Goal: Communication & Community: Answer question/provide support

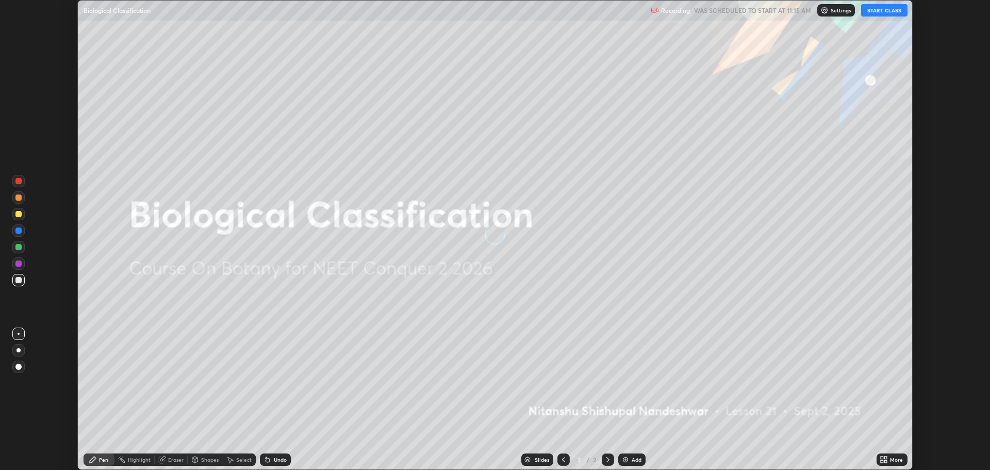
scroll to position [470, 990]
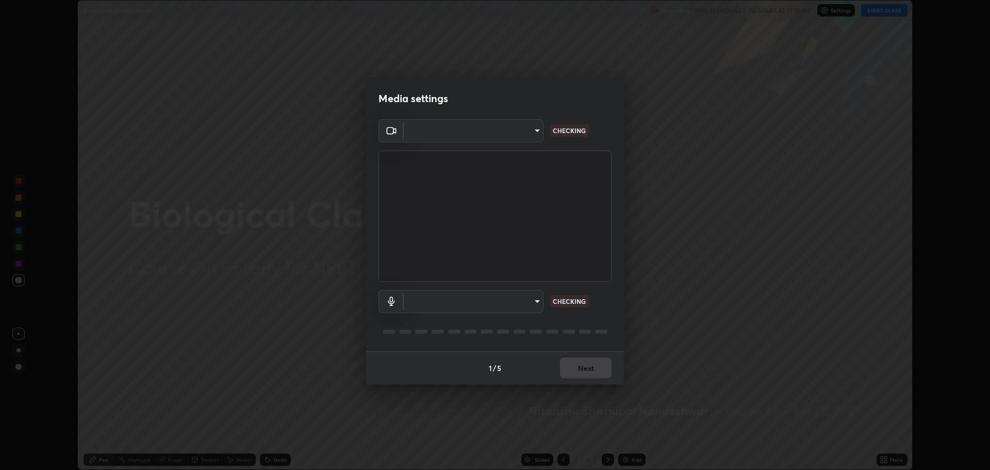
type input "323a9d05a41557c72654c8144b73322f501fd20c6a3a97a3c046e700a99f043a"
click at [534, 306] on body "Erase all Biological Classification Recording WAS SCHEDULED TO START AT 11:15 A…" at bounding box center [495, 235] width 990 height 470
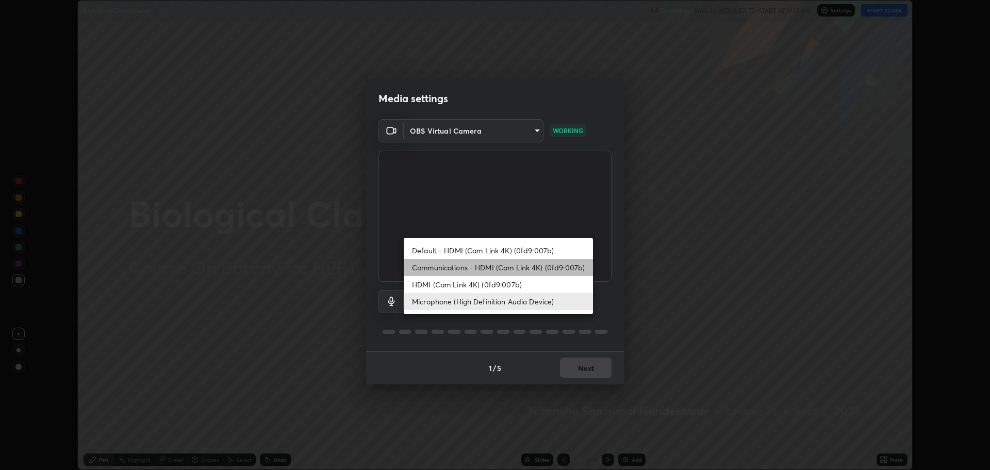
click at [533, 268] on li "Communications - HDMI (Cam Link 4K) (0fd9:007b)" at bounding box center [498, 267] width 189 height 17
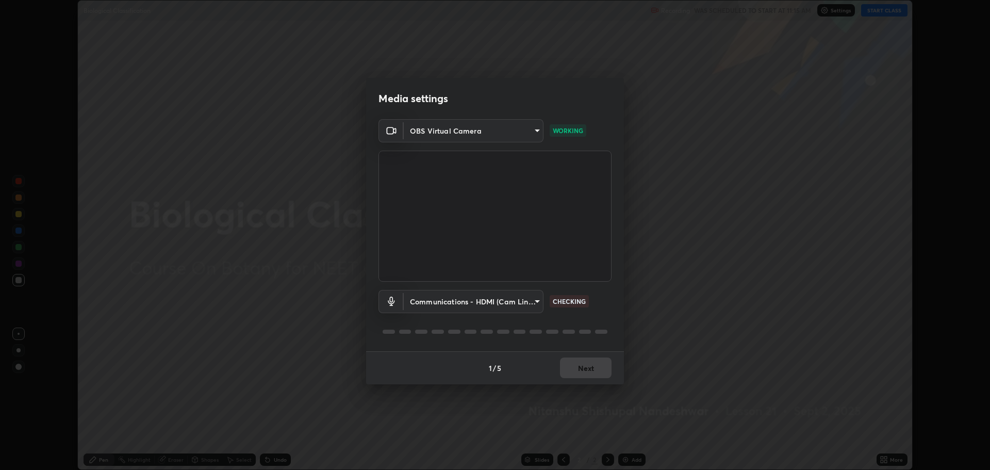
click at [526, 300] on body "Erase all Biological Classification Recording WAS SCHEDULED TO START AT 11:15 A…" at bounding box center [495, 235] width 990 height 470
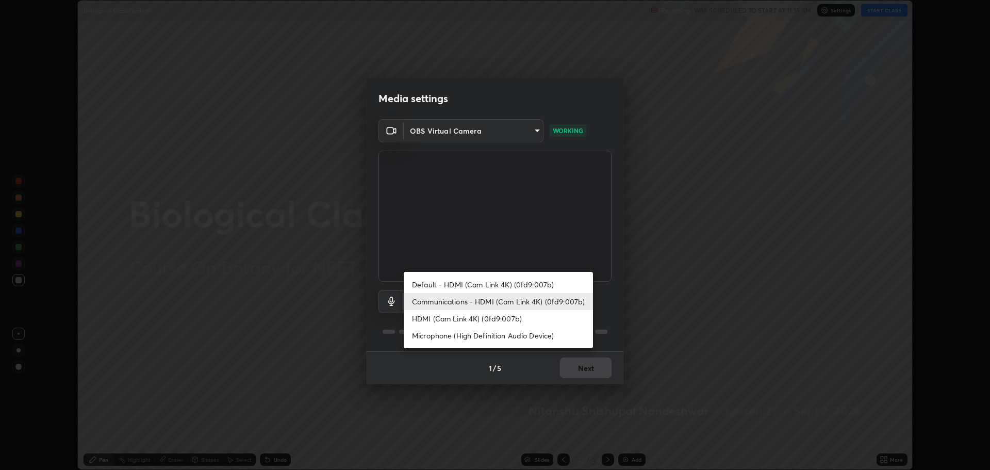
click at [486, 396] on div at bounding box center [495, 235] width 990 height 470
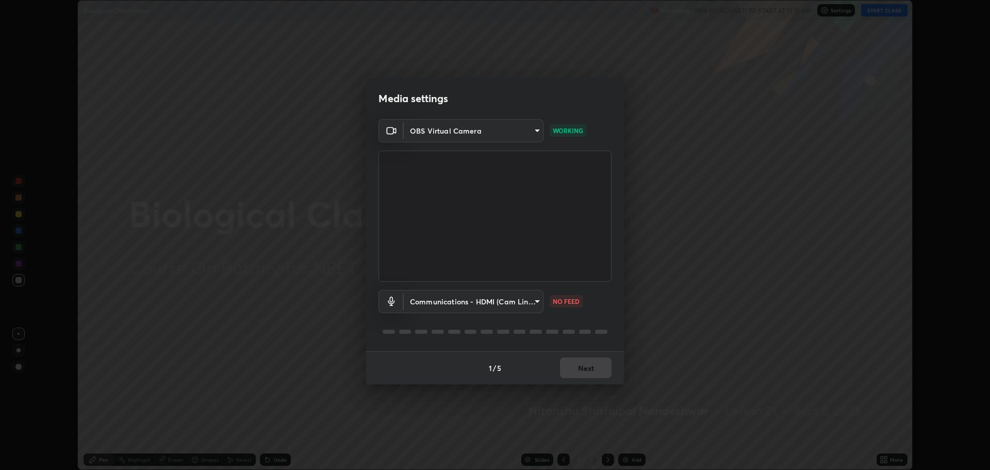
click at [512, 305] on body "Erase all Biological Classification Recording WAS SCHEDULED TO START AT 11:15 A…" at bounding box center [495, 235] width 990 height 470
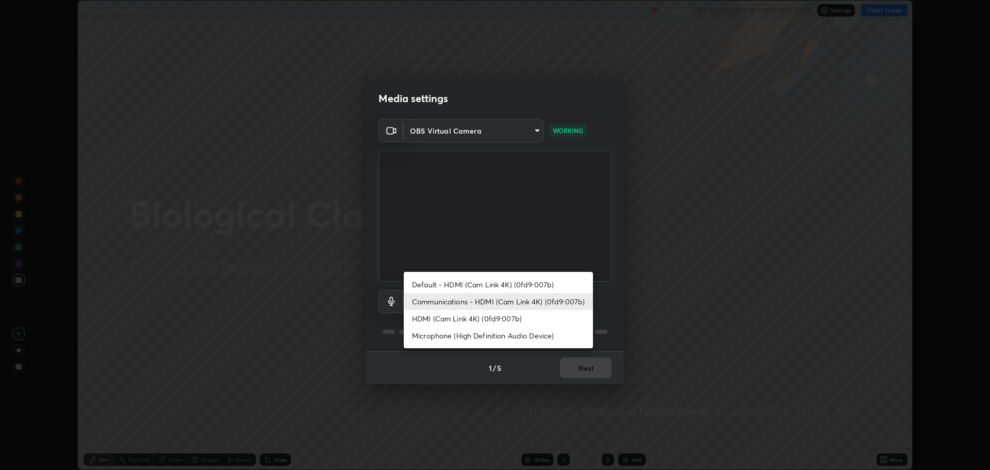
click at [513, 288] on li "Default - HDMI (Cam Link 4K) (0fd9:007b)" at bounding box center [498, 284] width 189 height 17
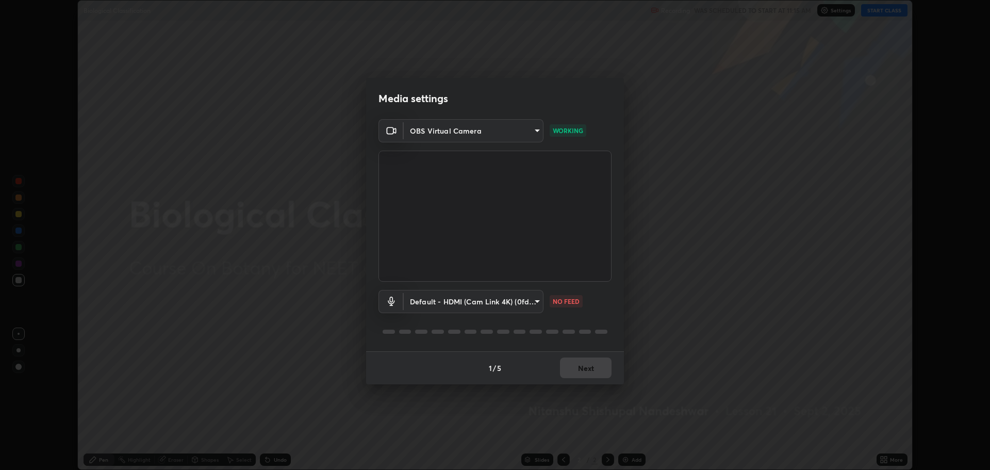
click at [534, 309] on body "Erase all Biological Classification Recording WAS SCHEDULED TO START AT 11:15 A…" at bounding box center [495, 235] width 990 height 470
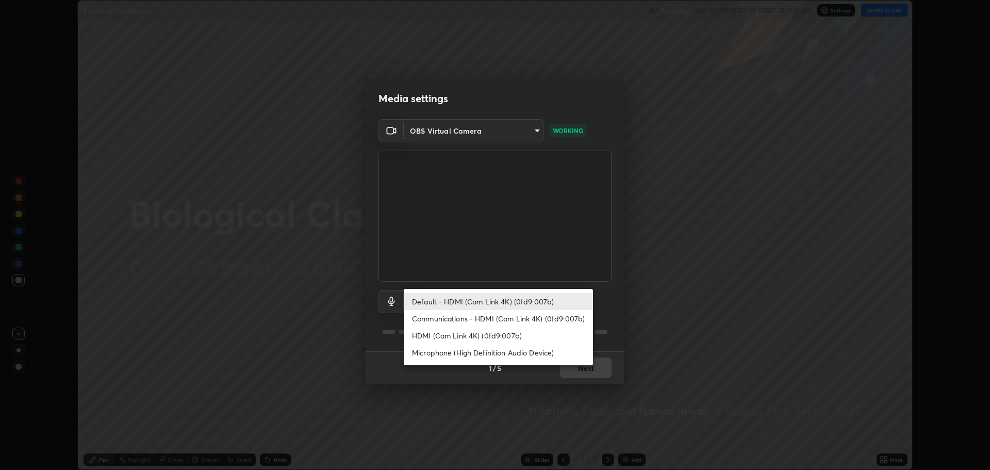
click at [533, 315] on li "Communications - HDMI (Cam Link 4K) (0fd9:007b)" at bounding box center [498, 318] width 189 height 17
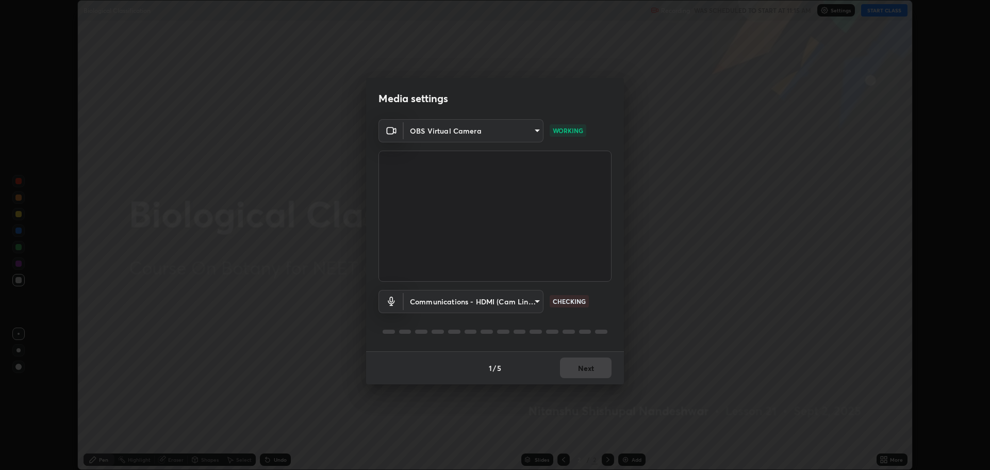
click at [423, 305] on body "Erase all Biological Classification Recording WAS SCHEDULED TO START AT 11:15 A…" at bounding box center [495, 235] width 990 height 470
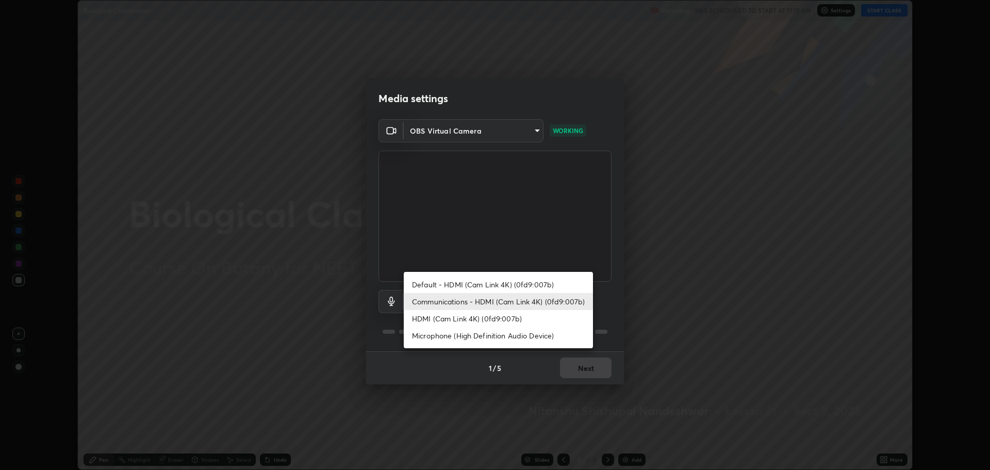
click at [422, 334] on li "Microphone (High Definition Audio Device)" at bounding box center [498, 335] width 189 height 17
type input "01bc31e53a2735f8f176a97604b2b720035bdba476242dd5dfc888bc94a111d2"
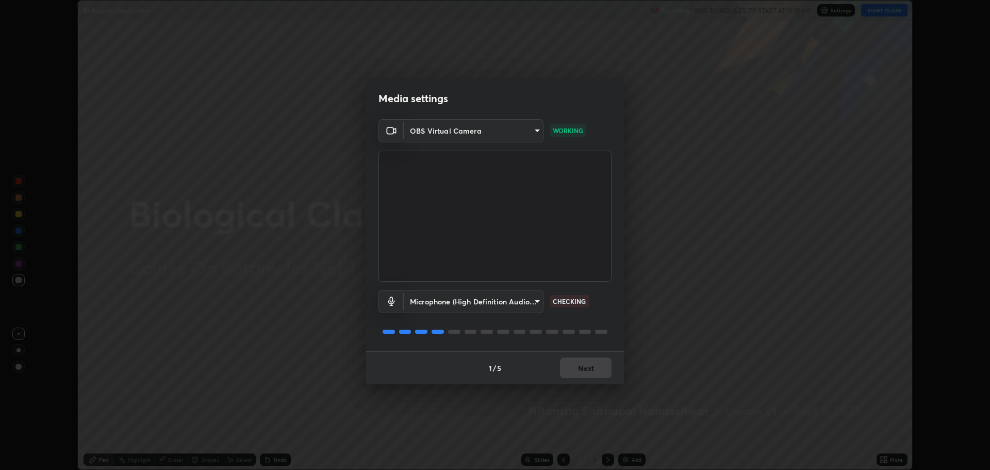
click at [533, 300] on body "Erase all Biological Classification Recording WAS SCHEDULED TO START AT 11:15 A…" at bounding box center [495, 235] width 990 height 470
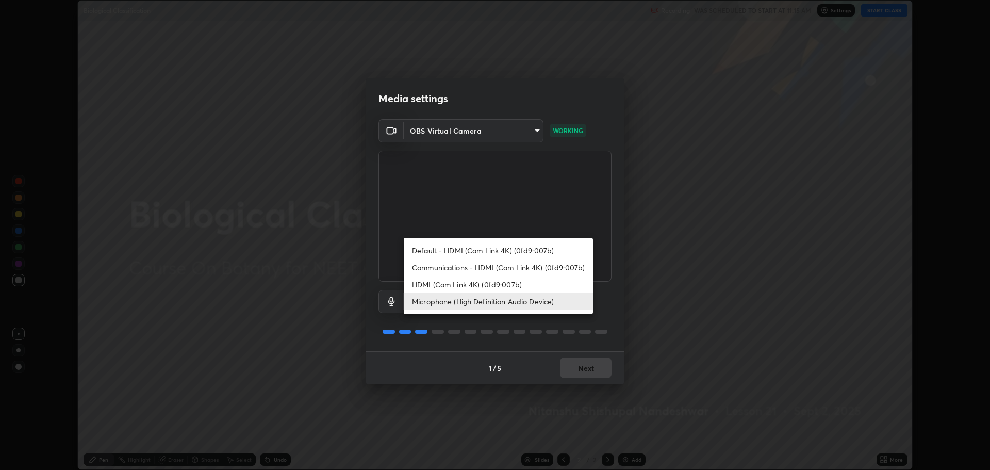
click at [638, 323] on div at bounding box center [495, 235] width 990 height 470
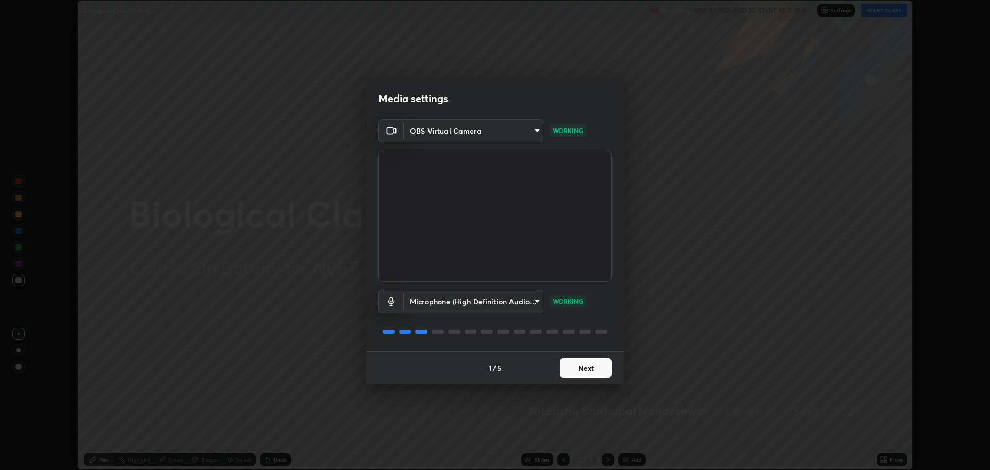
click at [597, 371] on button "Next" at bounding box center [586, 367] width 52 height 21
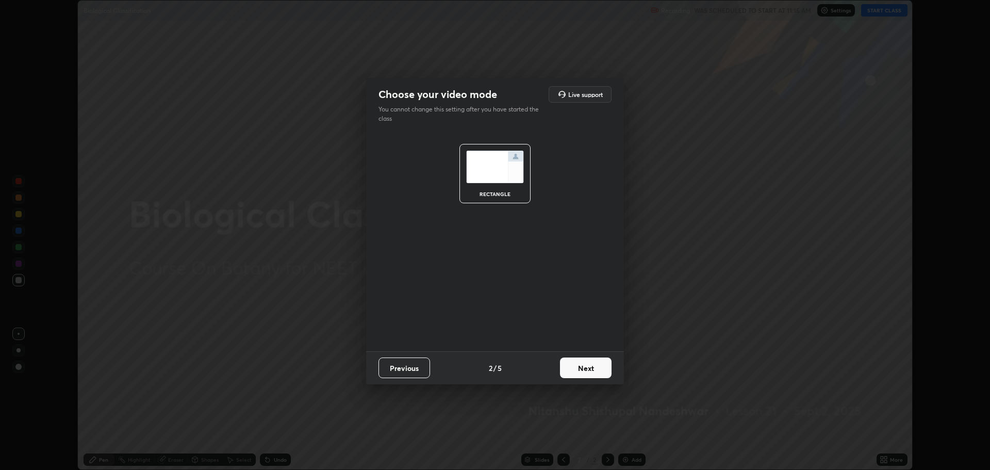
click at [585, 377] on button "Next" at bounding box center [586, 367] width 52 height 21
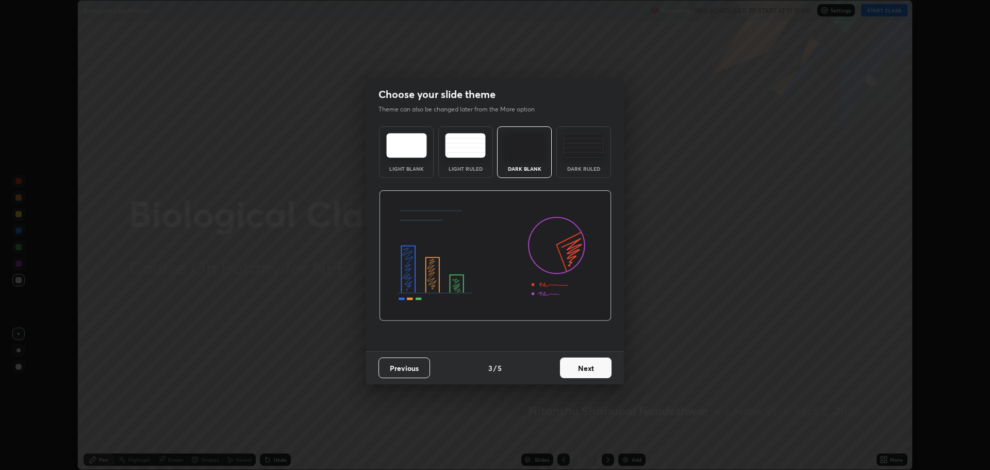
click at [580, 161] on div "Dark Ruled" at bounding box center [583, 152] width 55 height 52
click at [587, 366] on button "Next" at bounding box center [586, 367] width 52 height 21
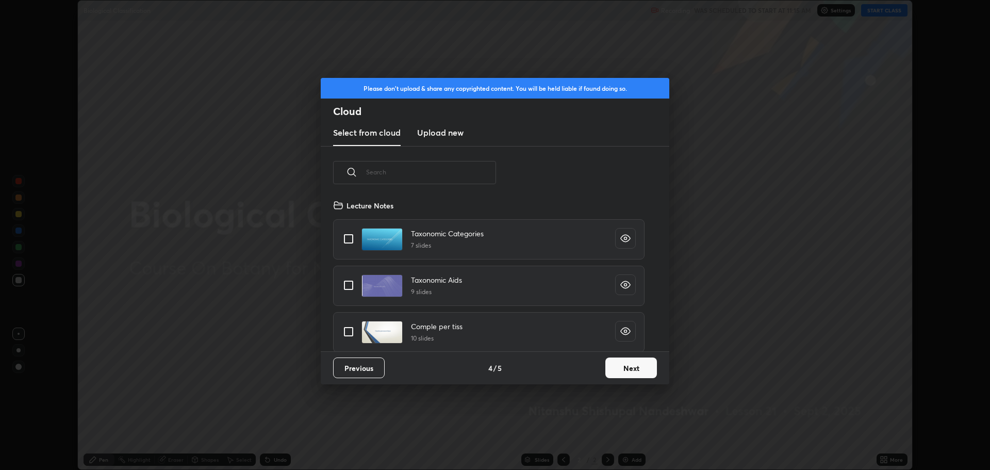
scroll to position [152, 331]
click at [630, 372] on button "Next" at bounding box center [631, 367] width 52 height 21
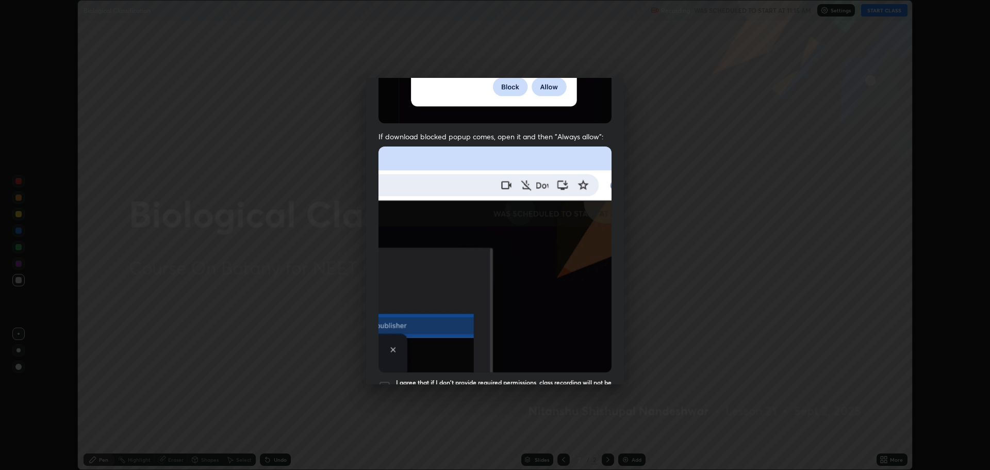
scroll to position [209, 0]
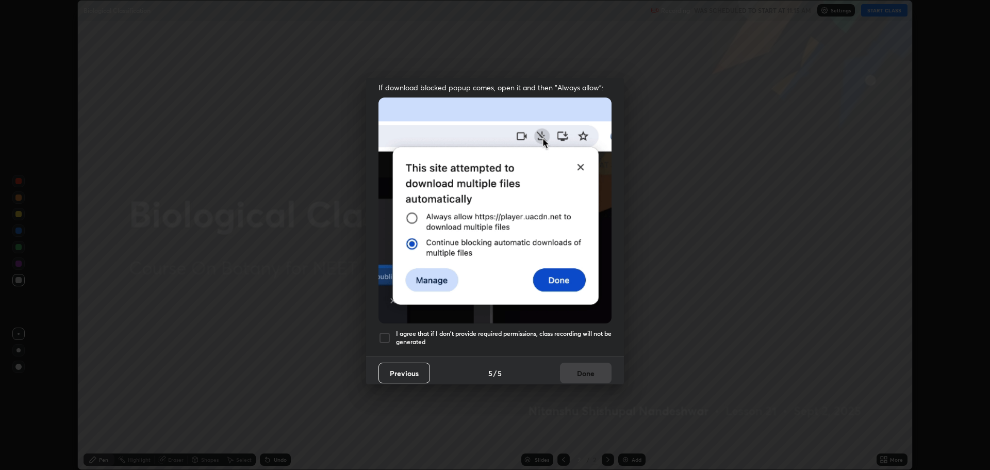
click at [387, 336] on div at bounding box center [384, 338] width 12 height 12
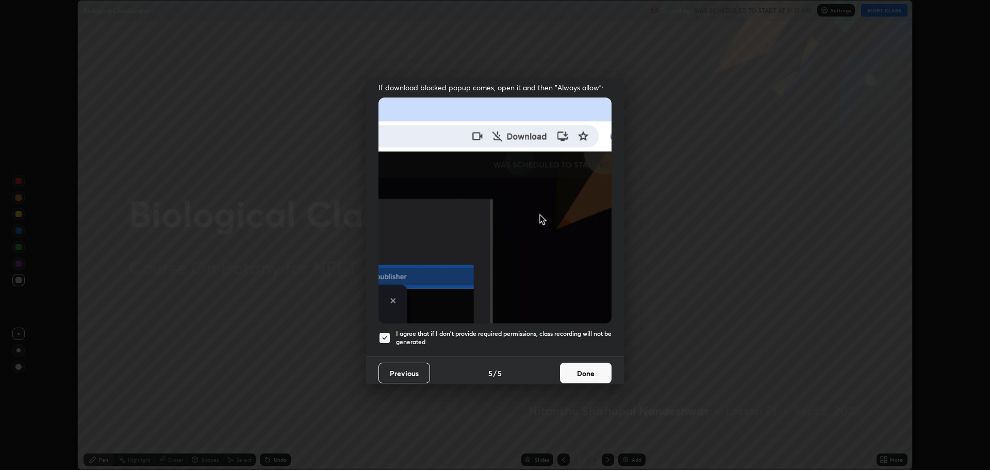
click at [597, 370] on button "Done" at bounding box center [586, 372] width 52 height 21
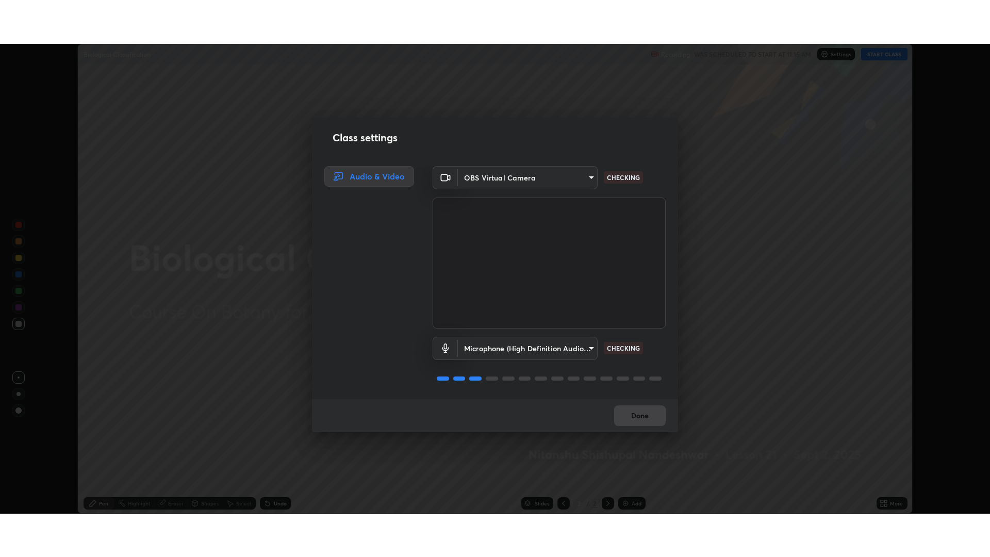
scroll to position [1, 0]
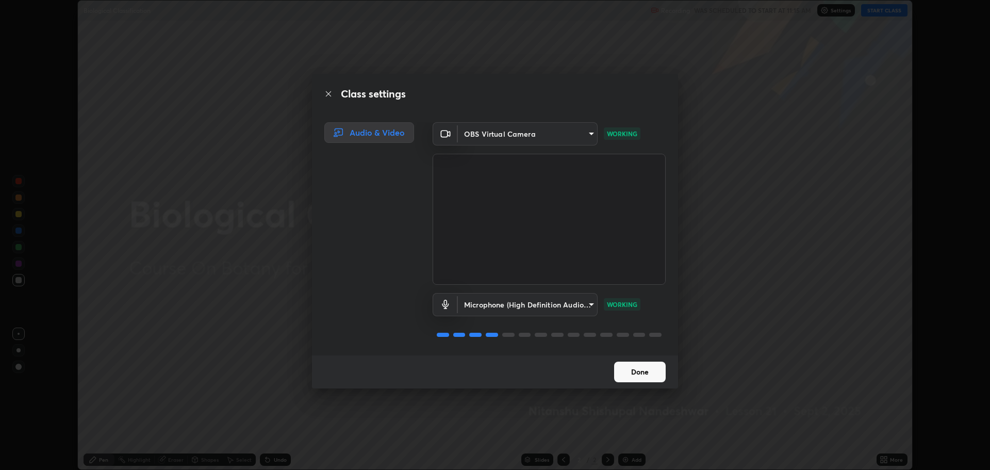
click at [646, 372] on button "Done" at bounding box center [640, 371] width 52 height 21
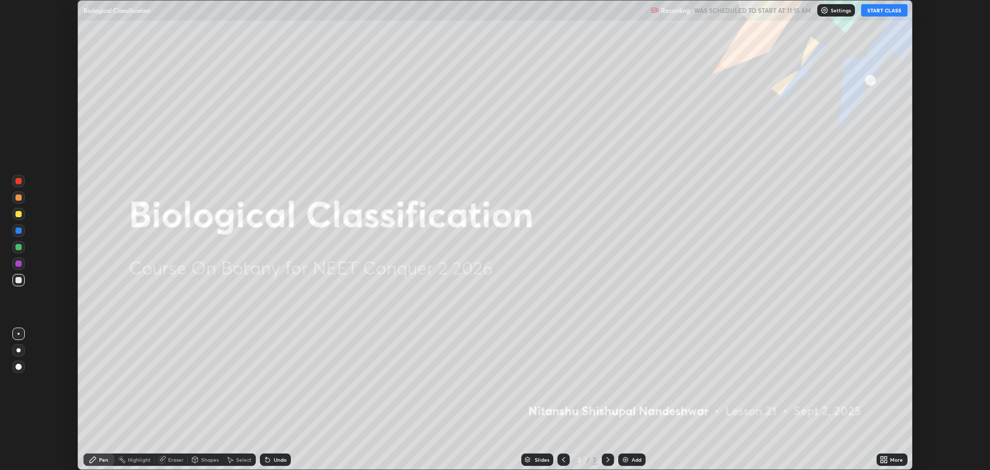
click at [883, 10] on button "START CLASS" at bounding box center [884, 10] width 46 height 12
click at [882, 458] on icon at bounding box center [882, 457] width 3 height 3
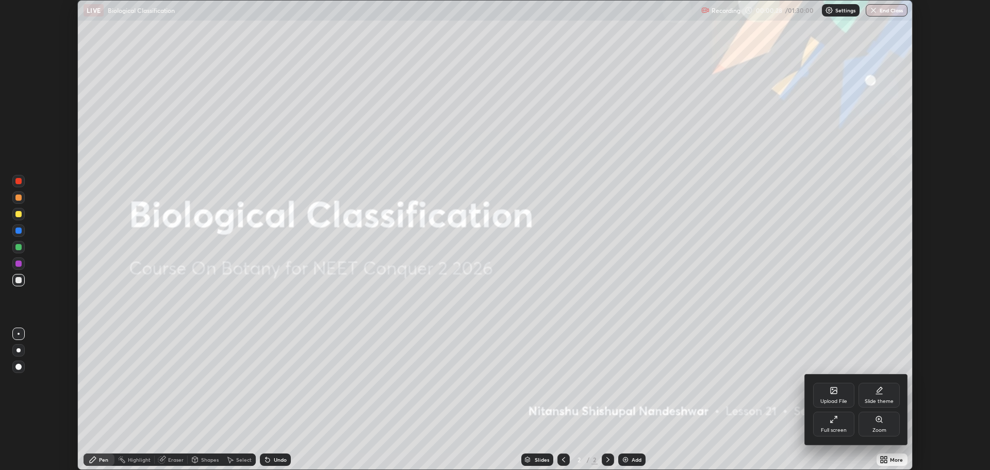
click at [830, 428] on div "Full screen" at bounding box center [834, 429] width 26 height 5
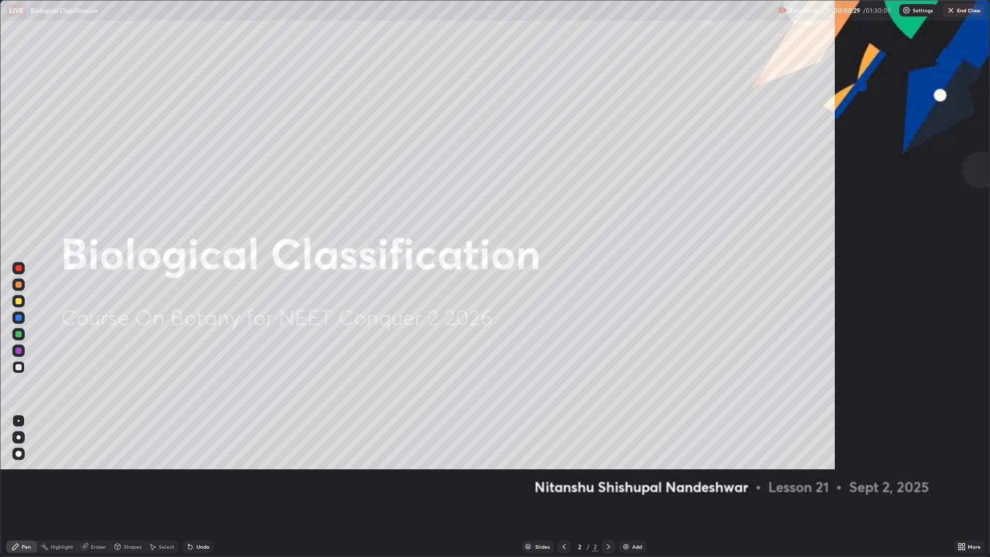
scroll to position [557, 990]
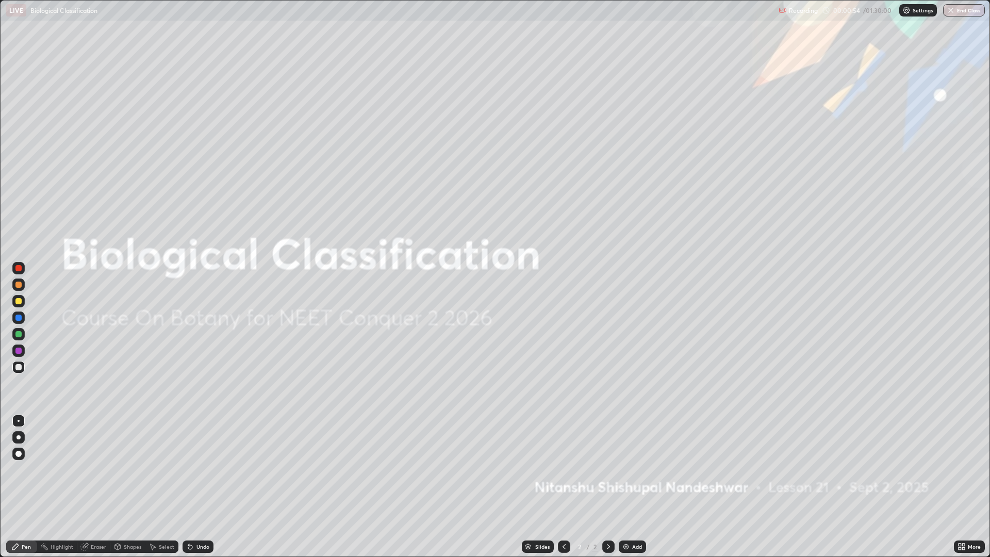
click at [624, 469] on img at bounding box center [626, 546] width 8 height 8
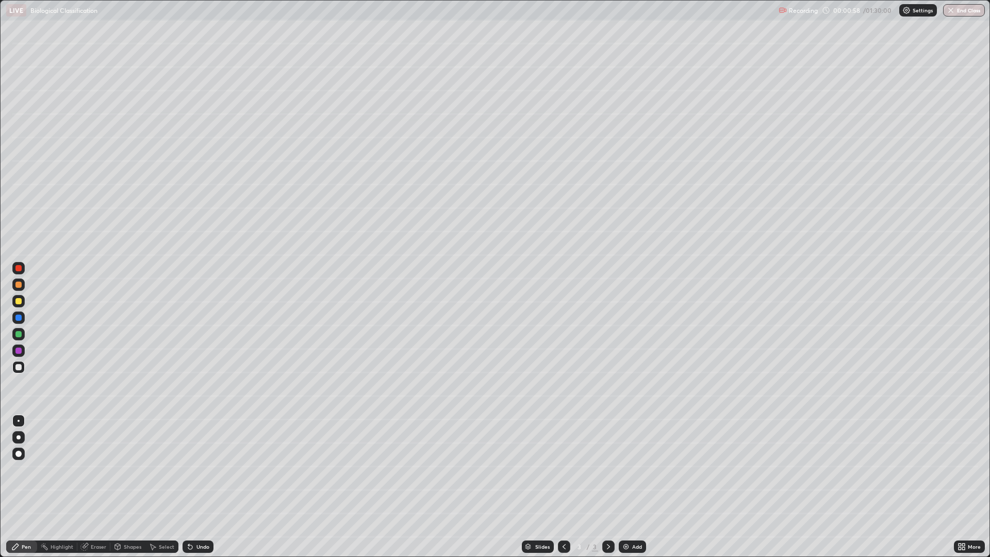
click at [19, 269] on div at bounding box center [18, 268] width 6 height 6
click at [20, 369] on div at bounding box center [18, 367] width 6 height 6
click at [202, 469] on div "Undo" at bounding box center [202, 546] width 13 height 5
click at [208, 469] on div "Undo" at bounding box center [198, 546] width 31 height 12
click at [209, 469] on div "Undo" at bounding box center [198, 546] width 31 height 12
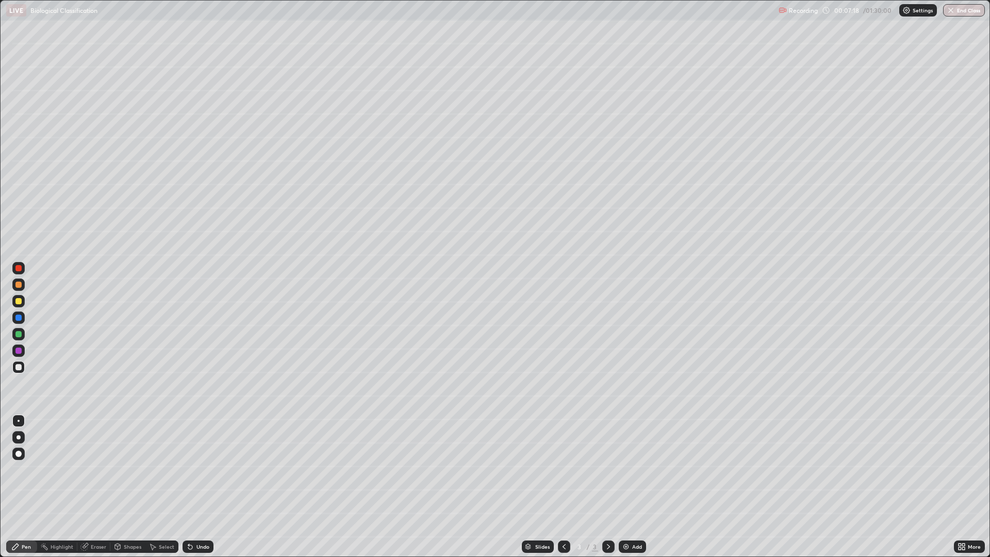
click at [19, 285] on div at bounding box center [18, 285] width 6 height 6
click at [19, 304] on div at bounding box center [18, 301] width 6 height 6
click at [18, 286] on div at bounding box center [18, 285] width 6 height 6
click at [197, 469] on div "Undo" at bounding box center [202, 546] width 13 height 5
click at [195, 469] on div "Undo" at bounding box center [198, 546] width 31 height 12
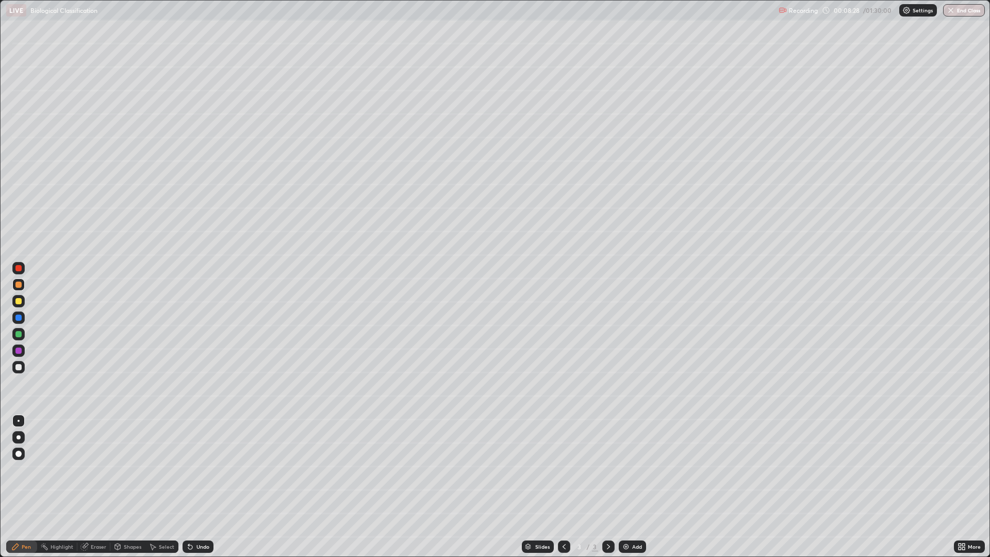
click at [194, 469] on div "Undo" at bounding box center [198, 546] width 31 height 12
click at [192, 469] on icon at bounding box center [190, 546] width 8 height 8
click at [189, 469] on icon at bounding box center [190, 547] width 4 height 4
click at [192, 469] on icon at bounding box center [190, 546] width 8 height 8
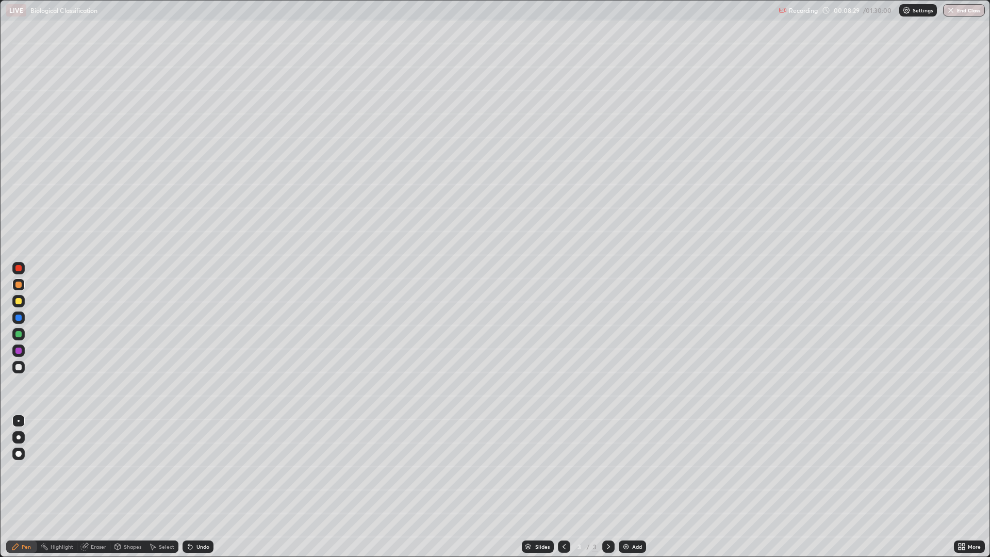
click at [194, 469] on div "Undo" at bounding box center [198, 546] width 31 height 12
click at [121, 469] on icon at bounding box center [117, 546] width 8 height 8
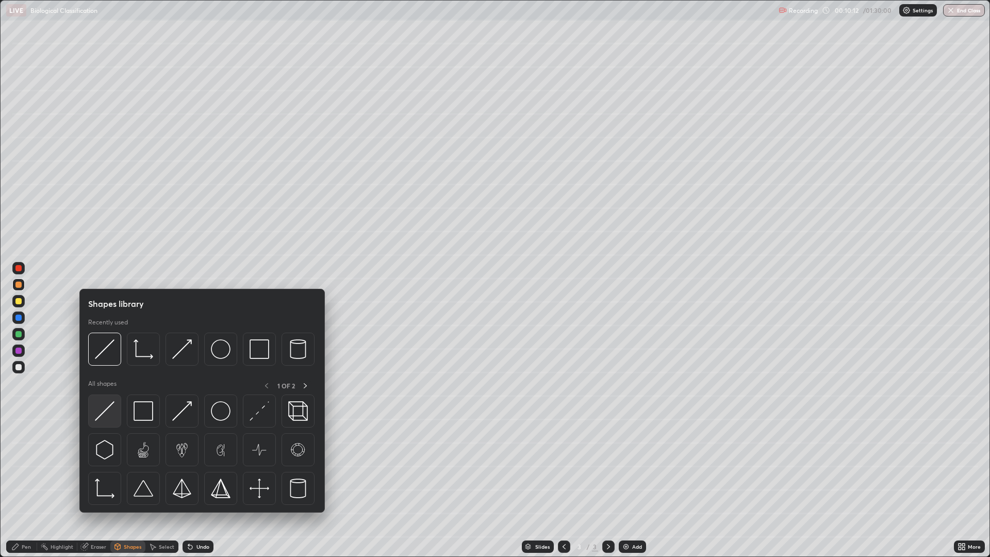
click at [108, 417] on img at bounding box center [105, 411] width 20 height 20
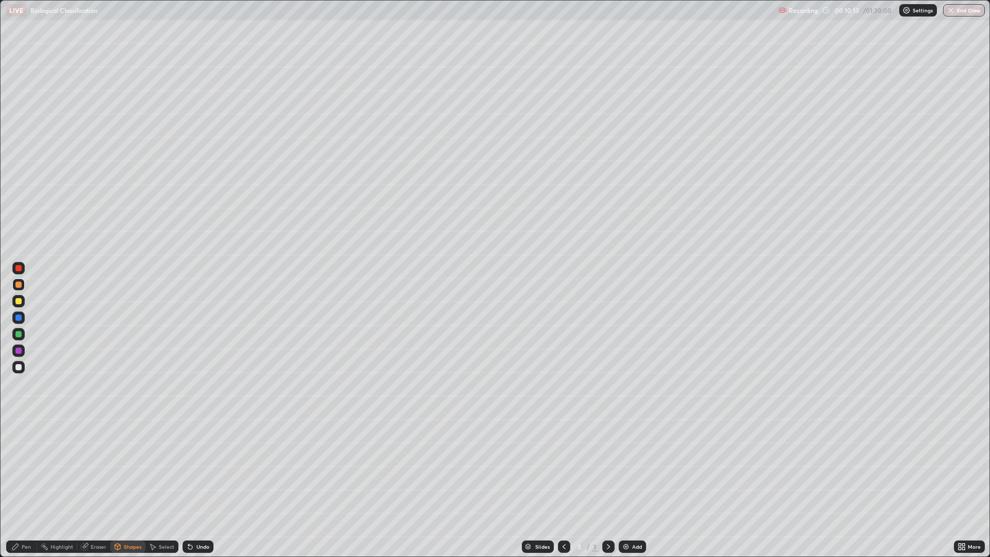
click at [18, 268] on div at bounding box center [18, 268] width 6 height 6
click at [26, 469] on div "Pen" at bounding box center [26, 546] width 9 height 5
click at [19, 286] on div at bounding box center [18, 285] width 6 height 6
click at [19, 367] on div at bounding box center [18, 367] width 6 height 6
click at [100, 469] on div "Eraser" at bounding box center [98, 546] width 15 height 5
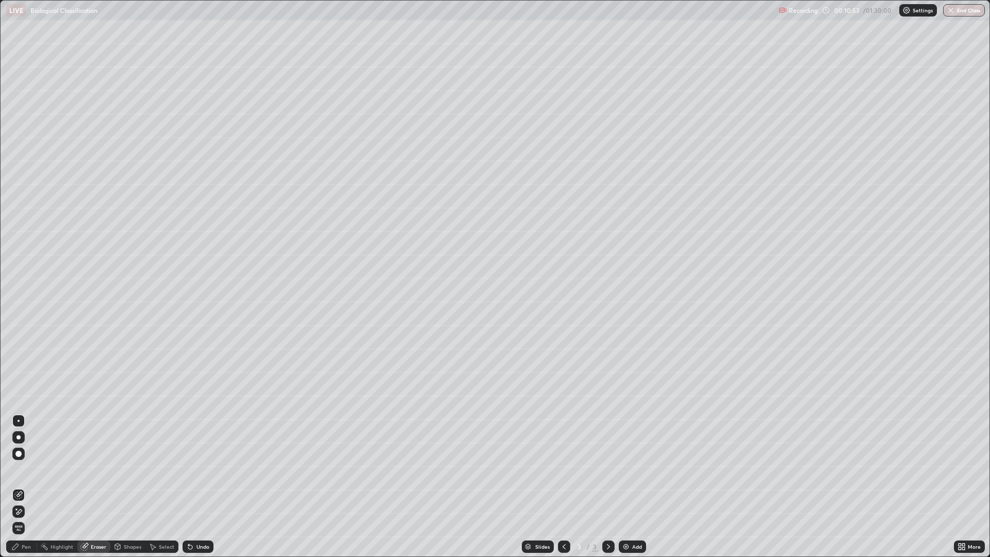
click at [26, 469] on div "Pen" at bounding box center [26, 546] width 9 height 5
click at [208, 469] on div "Undo" at bounding box center [198, 546] width 31 height 12
click at [206, 469] on div "Undo" at bounding box center [202, 546] width 13 height 5
click at [205, 469] on div "Undo" at bounding box center [202, 546] width 13 height 5
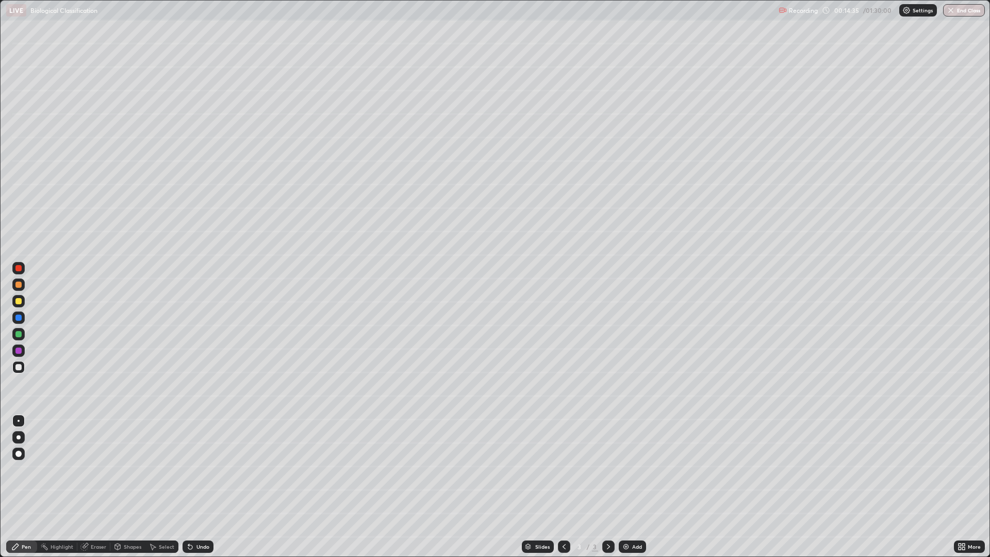
click at [205, 469] on div "Undo" at bounding box center [202, 546] width 13 height 5
click at [203, 469] on div "Undo" at bounding box center [202, 546] width 13 height 5
click at [205, 469] on div "Undo" at bounding box center [202, 546] width 13 height 5
click at [207, 469] on div "Undo" at bounding box center [202, 546] width 13 height 5
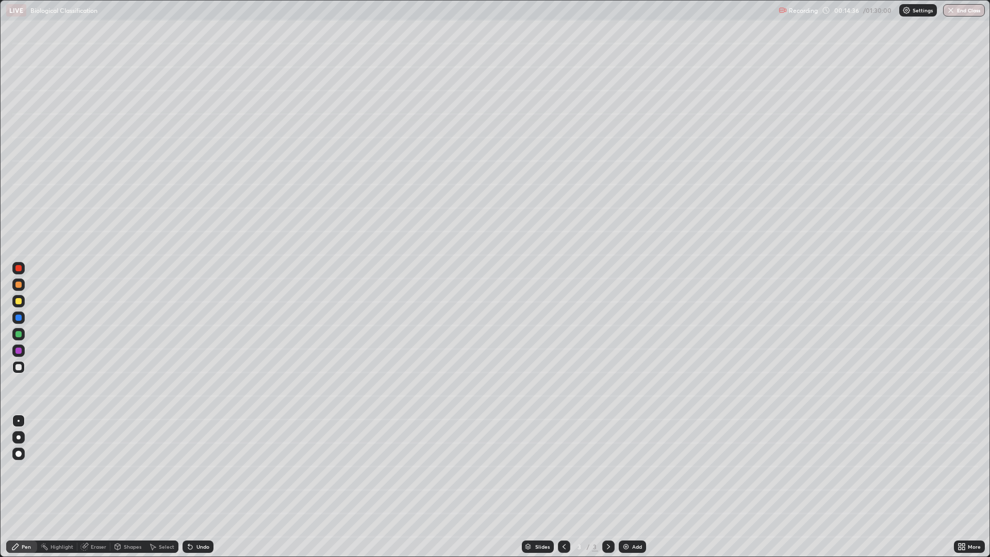
click at [210, 469] on div "Undo" at bounding box center [198, 546] width 31 height 12
click at [208, 469] on div "Undo" at bounding box center [202, 546] width 13 height 5
click at [21, 332] on div at bounding box center [18, 334] width 6 height 6
click at [20, 367] on div at bounding box center [18, 367] width 6 height 6
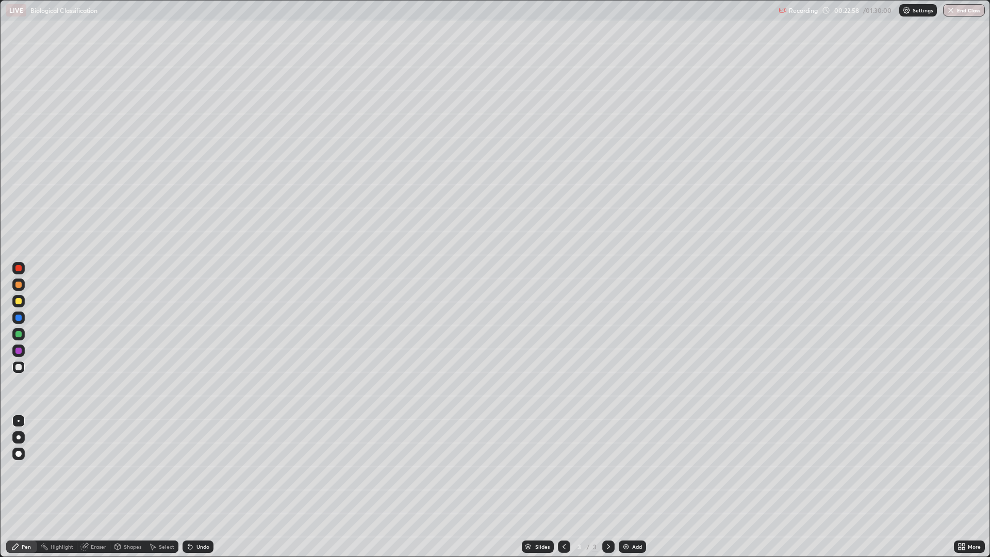
click at [628, 469] on img at bounding box center [626, 546] width 8 height 8
click at [19, 285] on div at bounding box center [18, 285] width 6 height 6
click at [19, 367] on div at bounding box center [18, 367] width 6 height 6
click at [203, 469] on div "Undo" at bounding box center [202, 546] width 13 height 5
click at [210, 469] on div "Undo" at bounding box center [198, 546] width 31 height 12
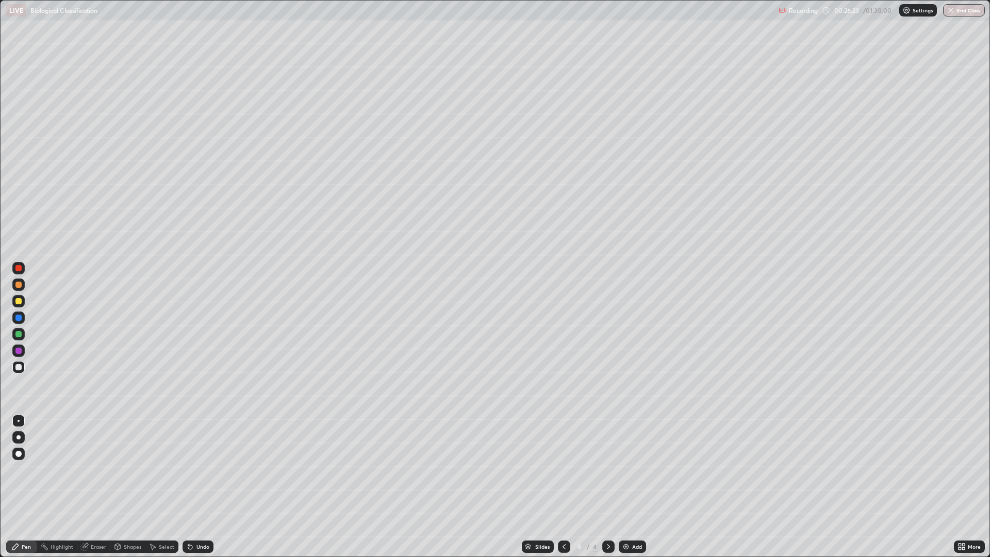
click at [210, 469] on div "Undo" at bounding box center [198, 546] width 31 height 12
click at [208, 469] on div "Undo" at bounding box center [198, 546] width 31 height 12
click at [624, 469] on img at bounding box center [626, 546] width 8 height 8
click at [19, 285] on div at bounding box center [18, 285] width 6 height 6
click at [18, 370] on div at bounding box center [18, 367] width 6 height 6
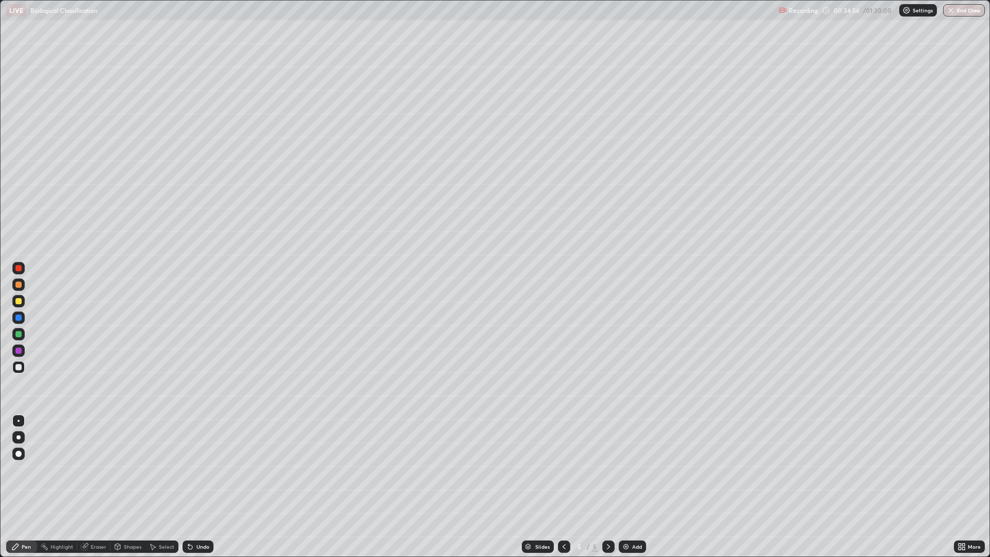
click at [19, 285] on div at bounding box center [18, 285] width 6 height 6
click at [19, 367] on div at bounding box center [18, 367] width 6 height 6
click at [19, 285] on div at bounding box center [18, 285] width 6 height 6
click at [17, 370] on div at bounding box center [18, 367] width 6 height 6
click at [201, 469] on div "Undo" at bounding box center [202, 546] width 13 height 5
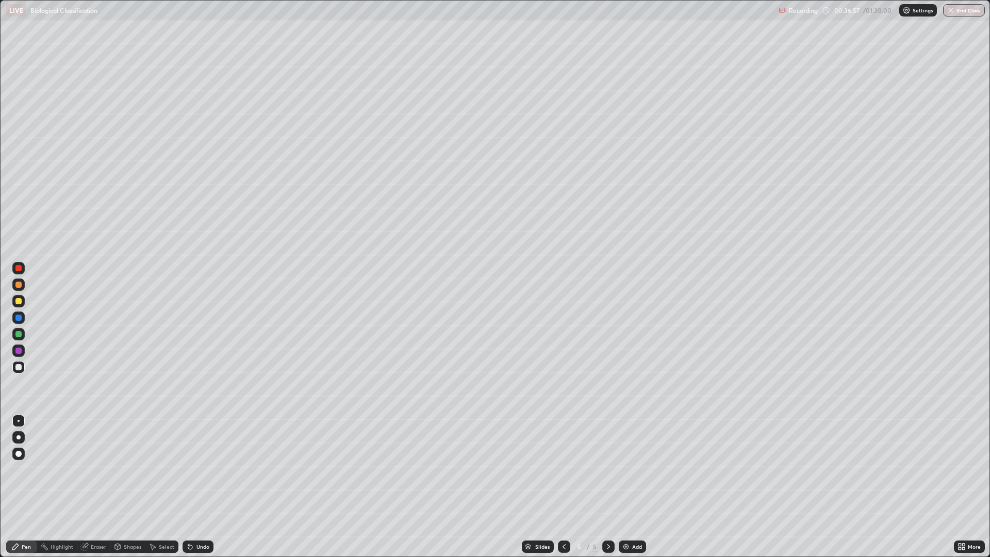
click at [201, 469] on div "Undo" at bounding box center [202, 546] width 13 height 5
click at [200, 469] on div "Undo" at bounding box center [202, 546] width 13 height 5
click at [623, 469] on img at bounding box center [626, 546] width 8 height 8
click at [18, 267] on div at bounding box center [18, 268] width 6 height 6
click at [18, 365] on div at bounding box center [18, 367] width 6 height 6
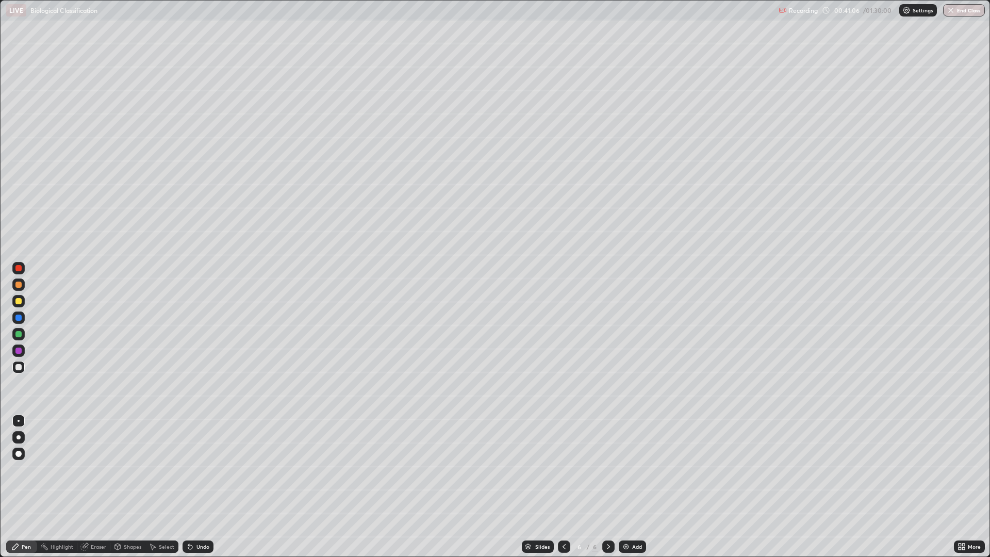
click at [20, 334] on div at bounding box center [18, 334] width 6 height 6
click at [21, 366] on div at bounding box center [18, 367] width 6 height 6
click at [194, 469] on div "Undo" at bounding box center [198, 546] width 31 height 12
click at [198, 469] on div "Undo" at bounding box center [202, 546] width 13 height 5
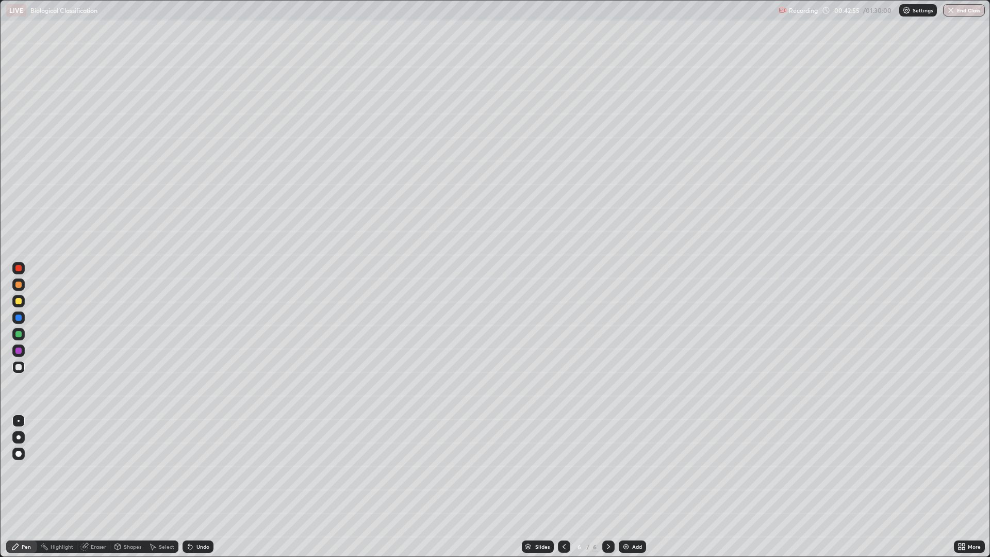
click at [199, 469] on div "Undo" at bounding box center [202, 546] width 13 height 5
click at [16, 351] on div at bounding box center [18, 351] width 6 height 6
click at [18, 369] on div at bounding box center [18, 367] width 6 height 6
click at [207, 469] on div "Undo" at bounding box center [202, 546] width 13 height 5
click at [199, 469] on div "Undo" at bounding box center [202, 546] width 13 height 5
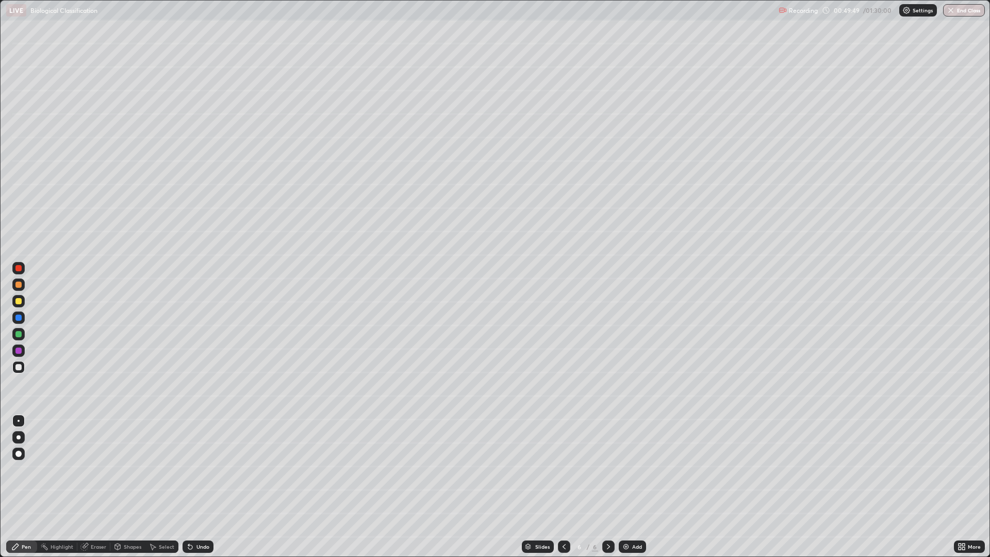
click at [205, 469] on div "Undo" at bounding box center [202, 546] width 13 height 5
click at [204, 469] on div "Undo" at bounding box center [202, 546] width 13 height 5
click at [202, 469] on div "Undo" at bounding box center [202, 546] width 13 height 5
click at [205, 469] on div "Undo" at bounding box center [202, 546] width 13 height 5
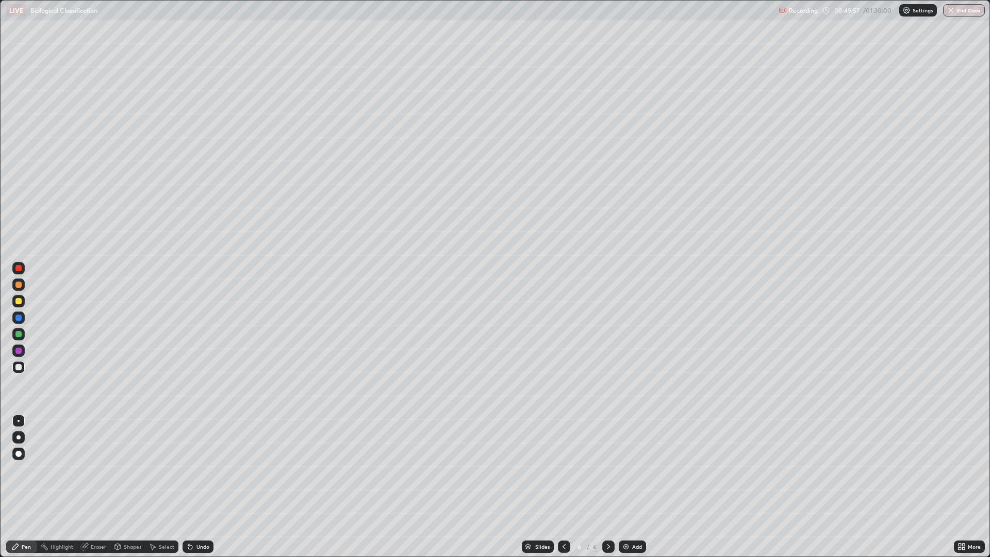
click at [204, 469] on div "Undo" at bounding box center [202, 546] width 13 height 5
click at [207, 469] on div "Undo" at bounding box center [202, 546] width 13 height 5
click at [211, 469] on div "Undo" at bounding box center [198, 546] width 31 height 12
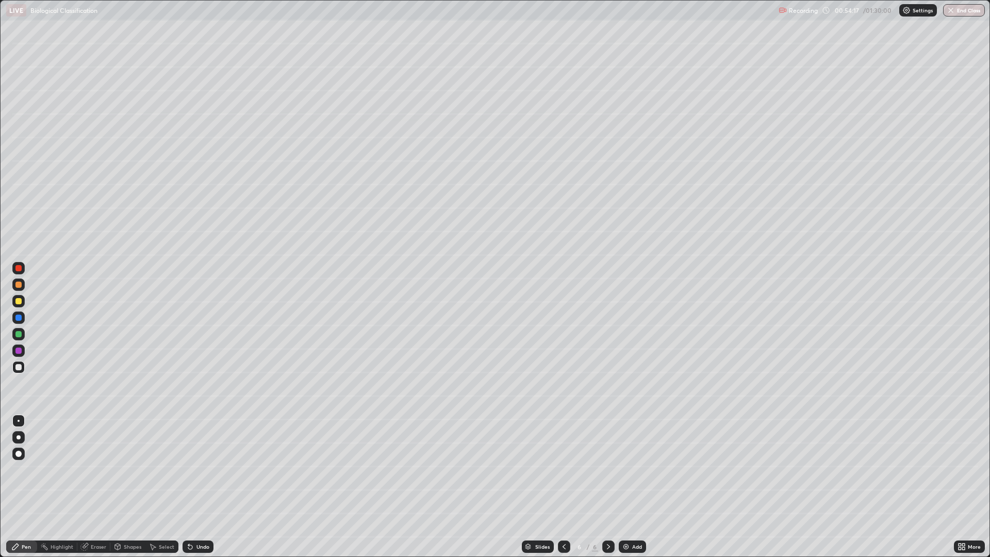
click at [624, 469] on img at bounding box center [626, 546] width 8 height 8
click at [20, 351] on div at bounding box center [18, 351] width 6 height 6
click at [19, 367] on div at bounding box center [18, 367] width 6 height 6
click at [127, 469] on div "Shapes" at bounding box center [133, 546] width 18 height 5
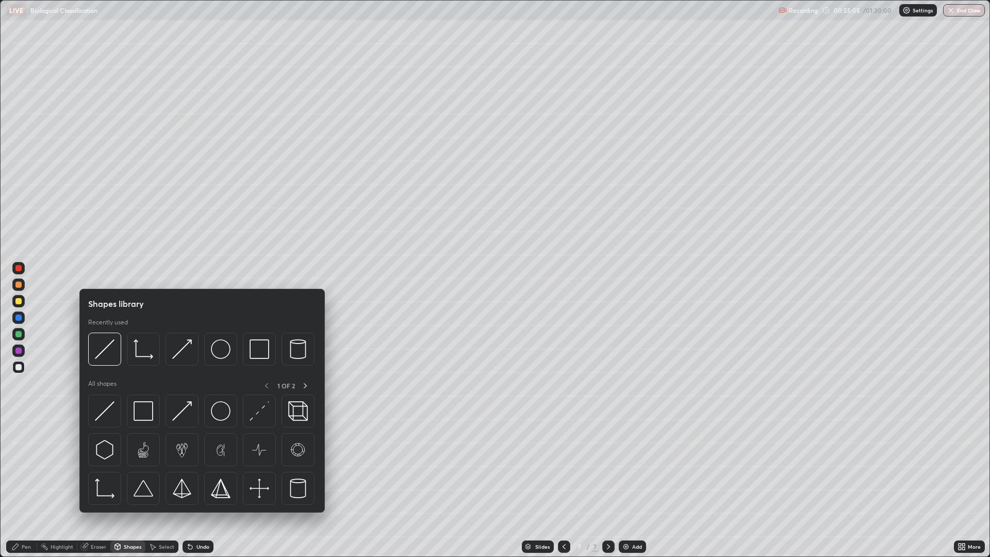
click at [19, 333] on div at bounding box center [18, 334] width 6 height 6
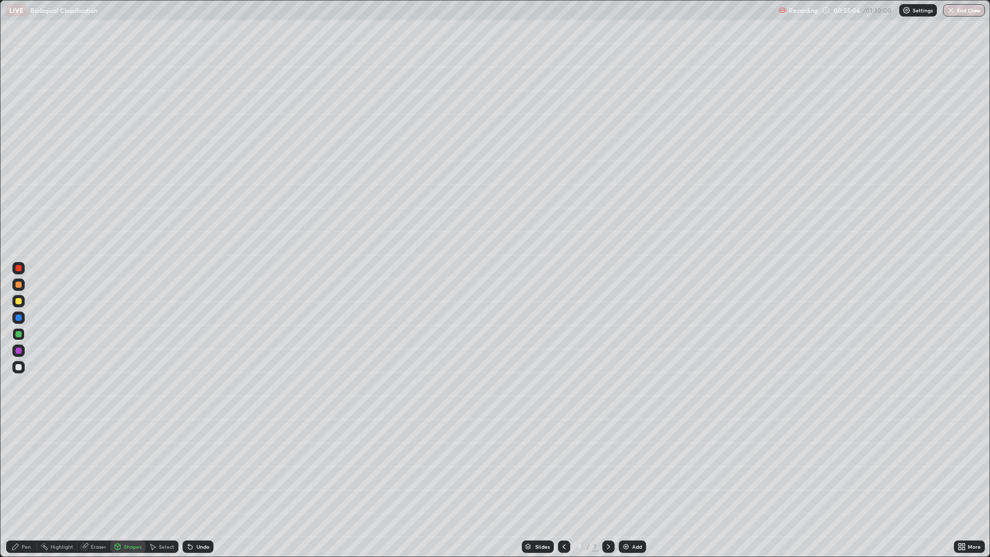
click at [27, 469] on div "Pen" at bounding box center [26, 546] width 9 height 5
click at [19, 437] on div at bounding box center [18, 437] width 4 height 4
click at [19, 454] on div at bounding box center [18, 454] width 6 height 6
click at [16, 287] on div at bounding box center [18, 284] width 12 height 12
click at [19, 304] on div at bounding box center [18, 301] width 6 height 6
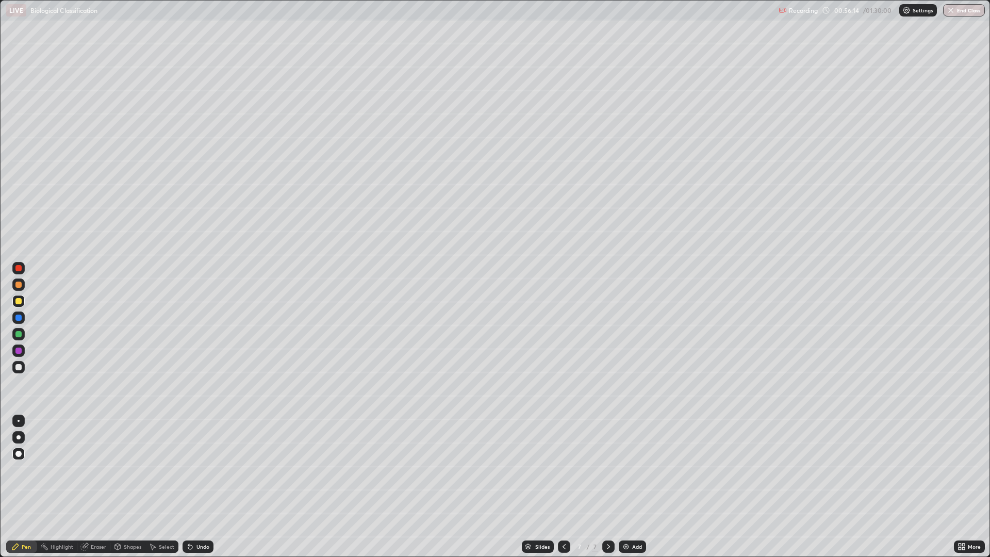
click at [19, 421] on div at bounding box center [19, 421] width 2 height 2
click at [19, 368] on div at bounding box center [18, 367] width 6 height 6
click at [19, 351] on div at bounding box center [18, 351] width 6 height 6
click at [19, 367] on div at bounding box center [18, 367] width 6 height 6
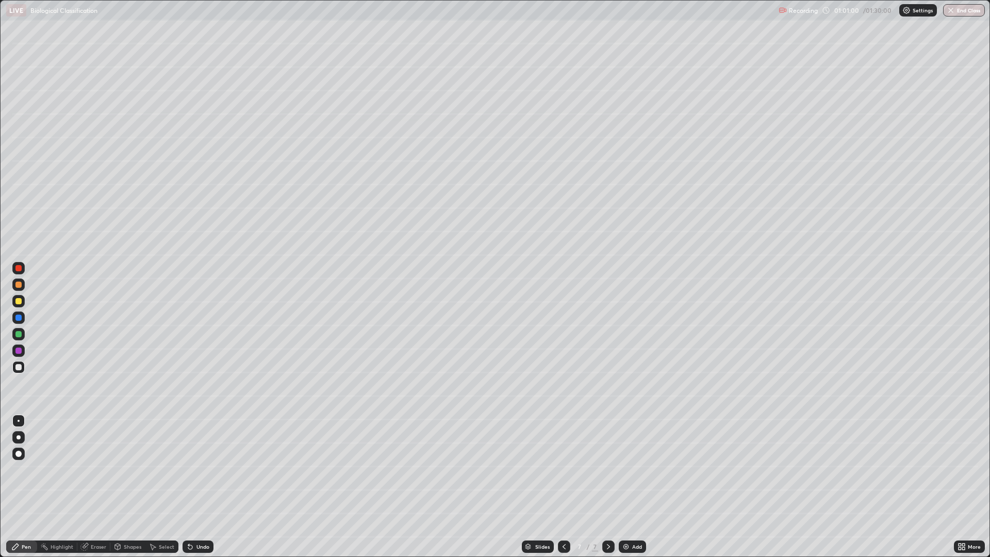
click at [21, 352] on div at bounding box center [18, 351] width 6 height 6
click at [19, 367] on div at bounding box center [18, 367] width 6 height 6
click at [19, 285] on div at bounding box center [18, 285] width 6 height 6
click at [17, 299] on div at bounding box center [18, 301] width 6 height 6
click at [18, 348] on div at bounding box center [18, 351] width 6 height 6
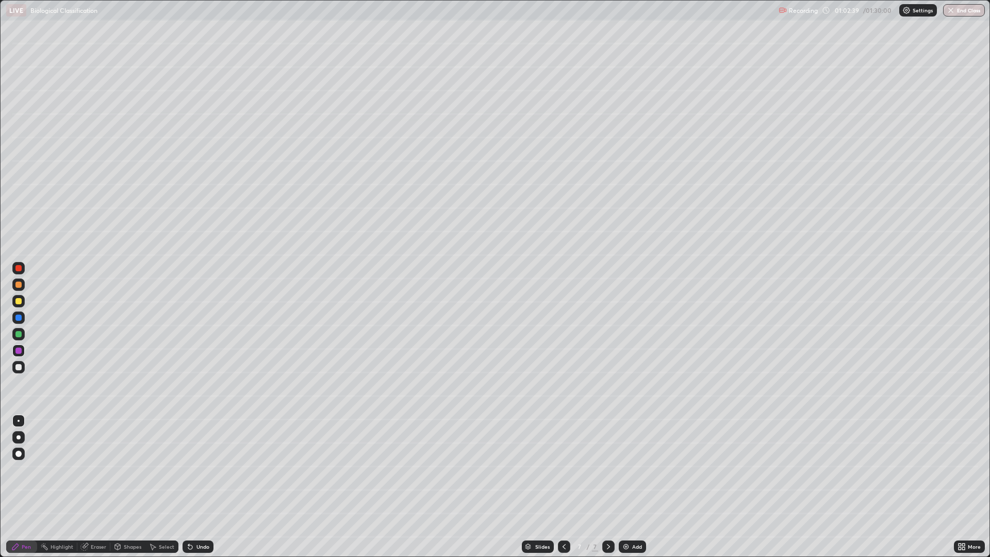
click at [19, 367] on div at bounding box center [18, 367] width 6 height 6
click at [197, 469] on div "Undo" at bounding box center [202, 546] width 13 height 5
click at [196, 469] on div "Undo" at bounding box center [202, 546] width 13 height 5
click at [960, 469] on icon at bounding box center [959, 548] width 3 height 3
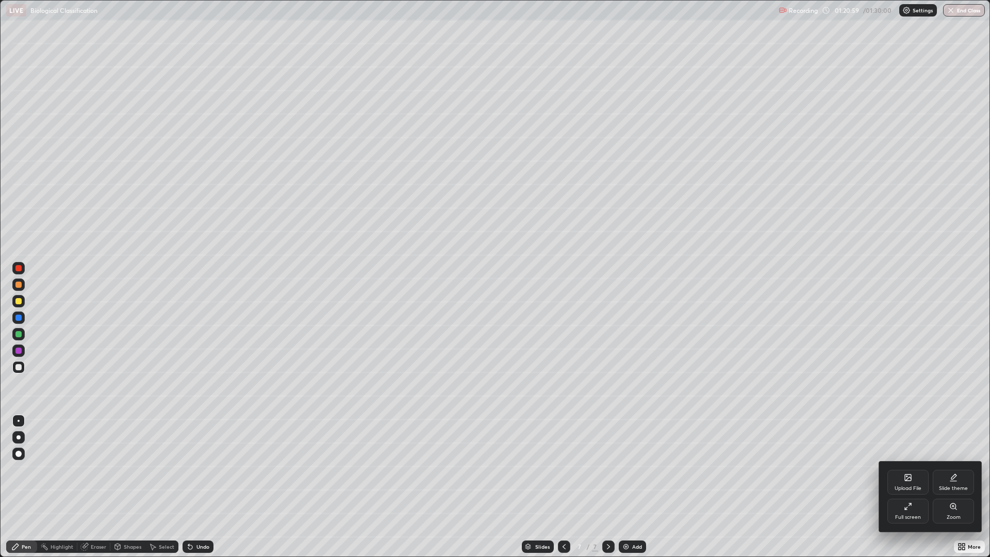
click at [912, 469] on div "Upload File" at bounding box center [908, 488] width 27 height 5
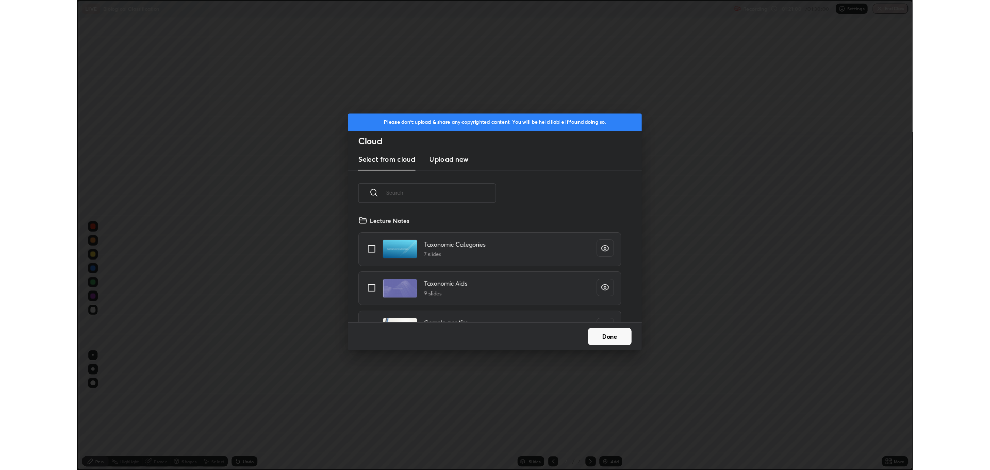
scroll to position [127, 331]
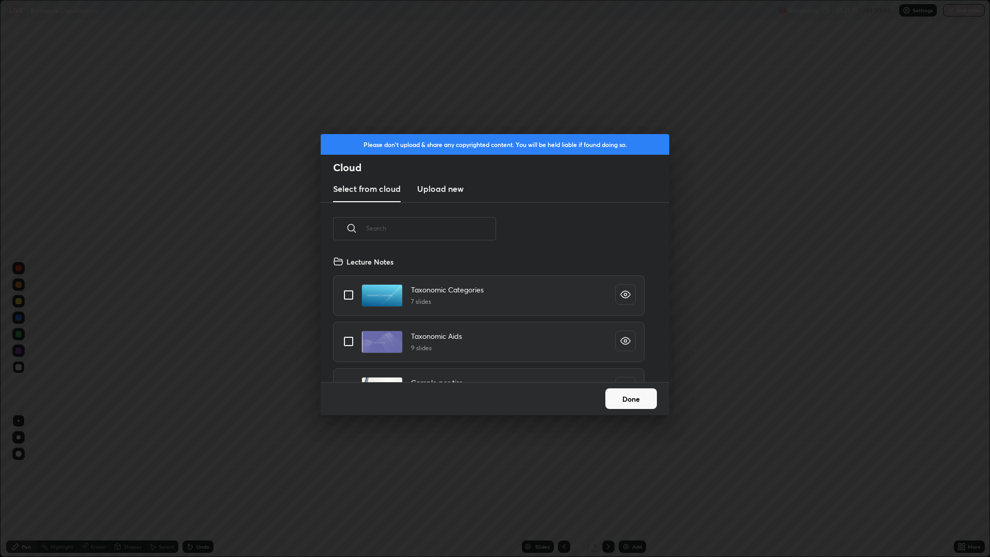
click at [643, 399] on button "Done" at bounding box center [631, 398] width 52 height 21
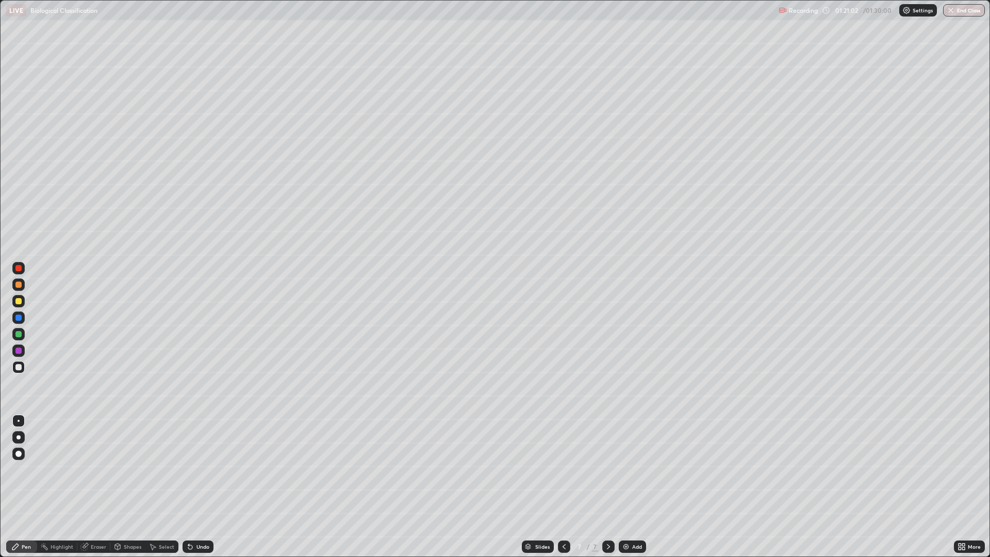
click at [956, 469] on div "More" at bounding box center [969, 546] width 31 height 12
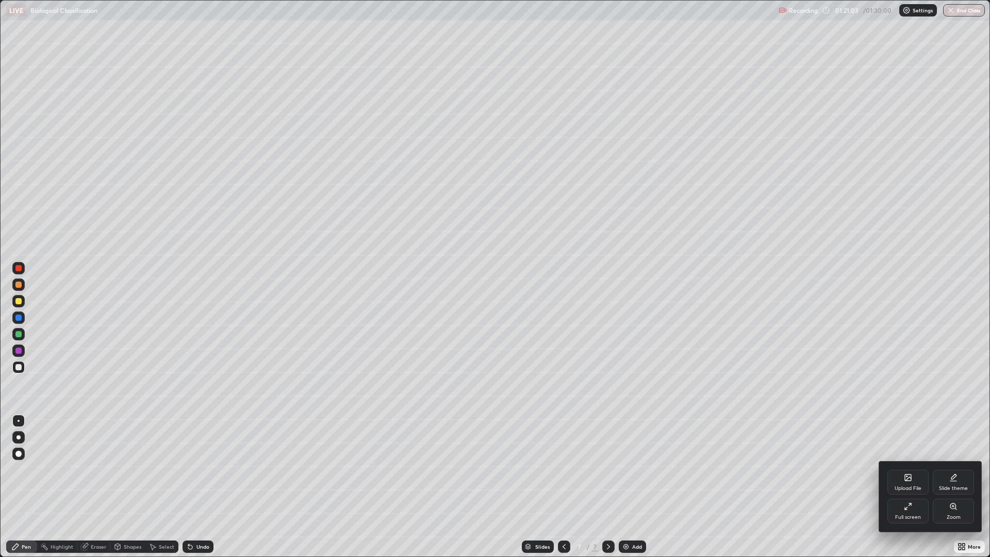
click at [908, 469] on icon at bounding box center [908, 506] width 8 height 8
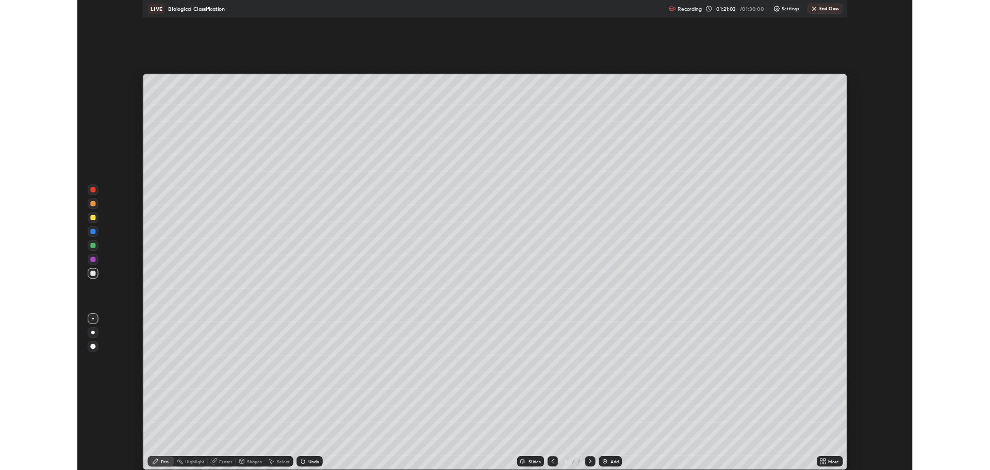
scroll to position [51090, 50569]
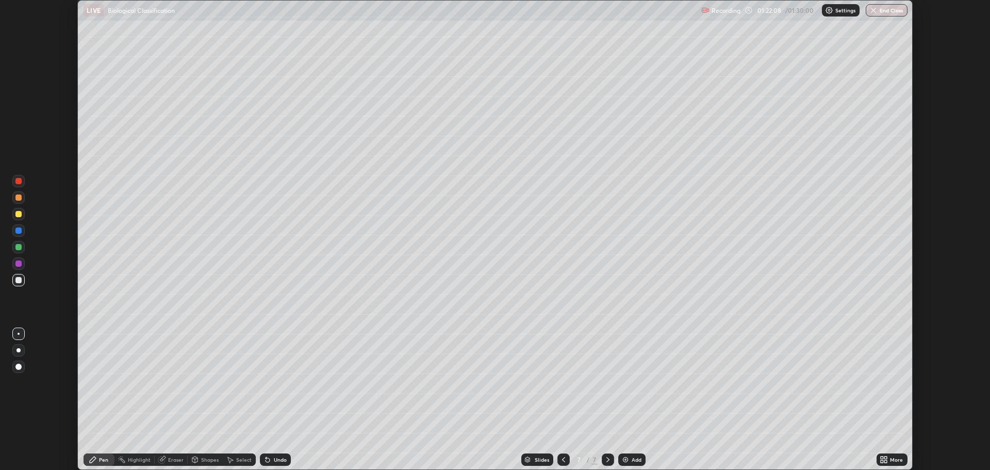
click at [945, 303] on div "Setting up your live class" at bounding box center [495, 235] width 990 height 470
click at [889, 7] on button "End Class" at bounding box center [887, 10] width 42 height 12
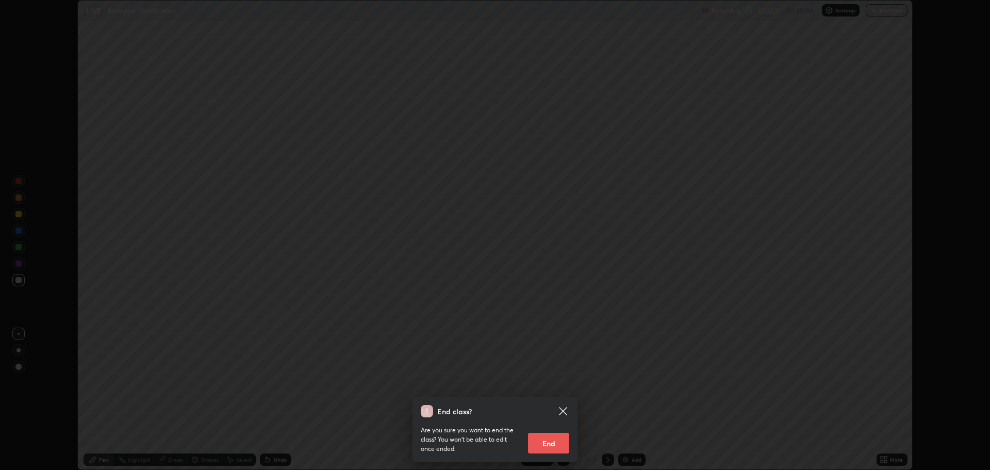
click at [560, 441] on button "End" at bounding box center [548, 443] width 41 height 21
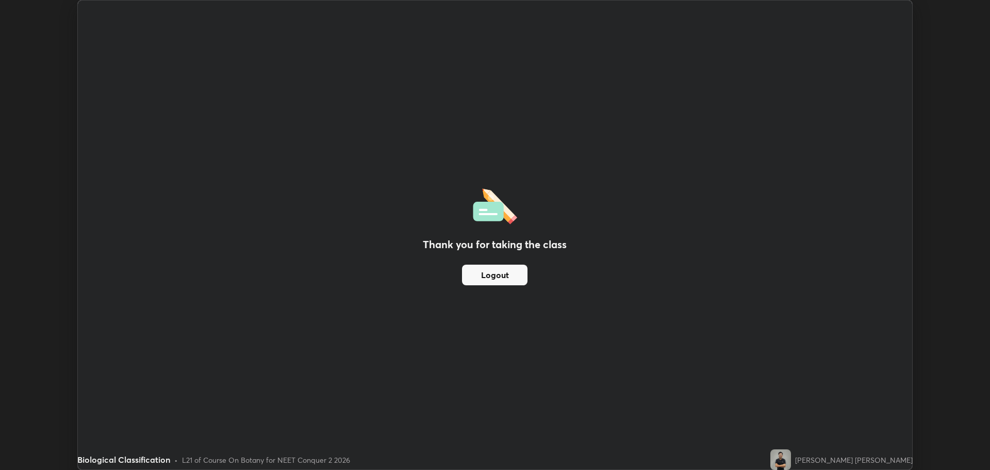
click at [506, 335] on div "Thank you for taking the class Logout" at bounding box center [495, 235] width 834 height 469
click at [507, 274] on button "Logout" at bounding box center [494, 274] width 65 height 21
click at [501, 284] on button "Logout" at bounding box center [494, 274] width 65 height 21
